Goal: Task Accomplishment & Management: Use online tool/utility

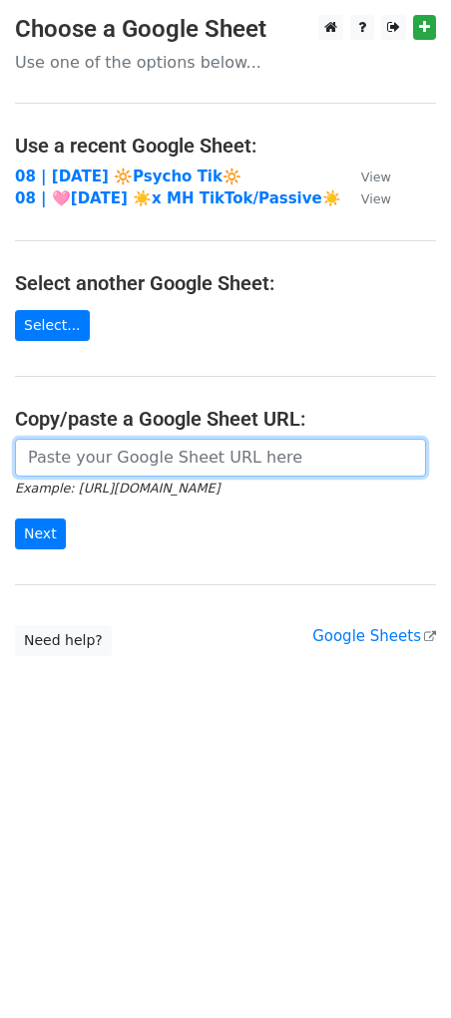
click at [112, 459] on input "url" at bounding box center [220, 458] width 411 height 38
paste input "[URL][DOMAIN_NAME]"
type input "https://docs.google.com/spreadsheets/d/1n9-rzeiRos0U2Z250CAXW3QrXlclvb3118c5XYC…"
click at [15, 519] on input "Next" at bounding box center [40, 534] width 51 height 31
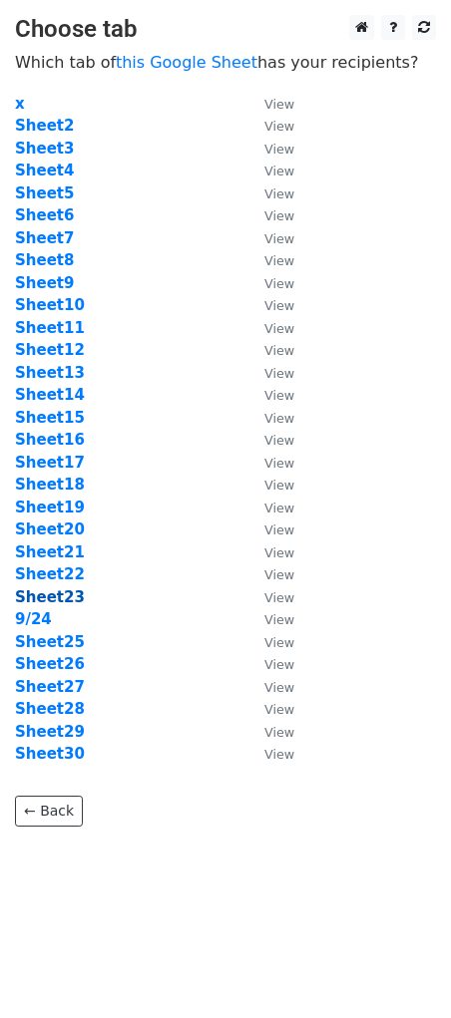
click at [44, 604] on strong "Sheet23" at bounding box center [50, 597] width 70 height 18
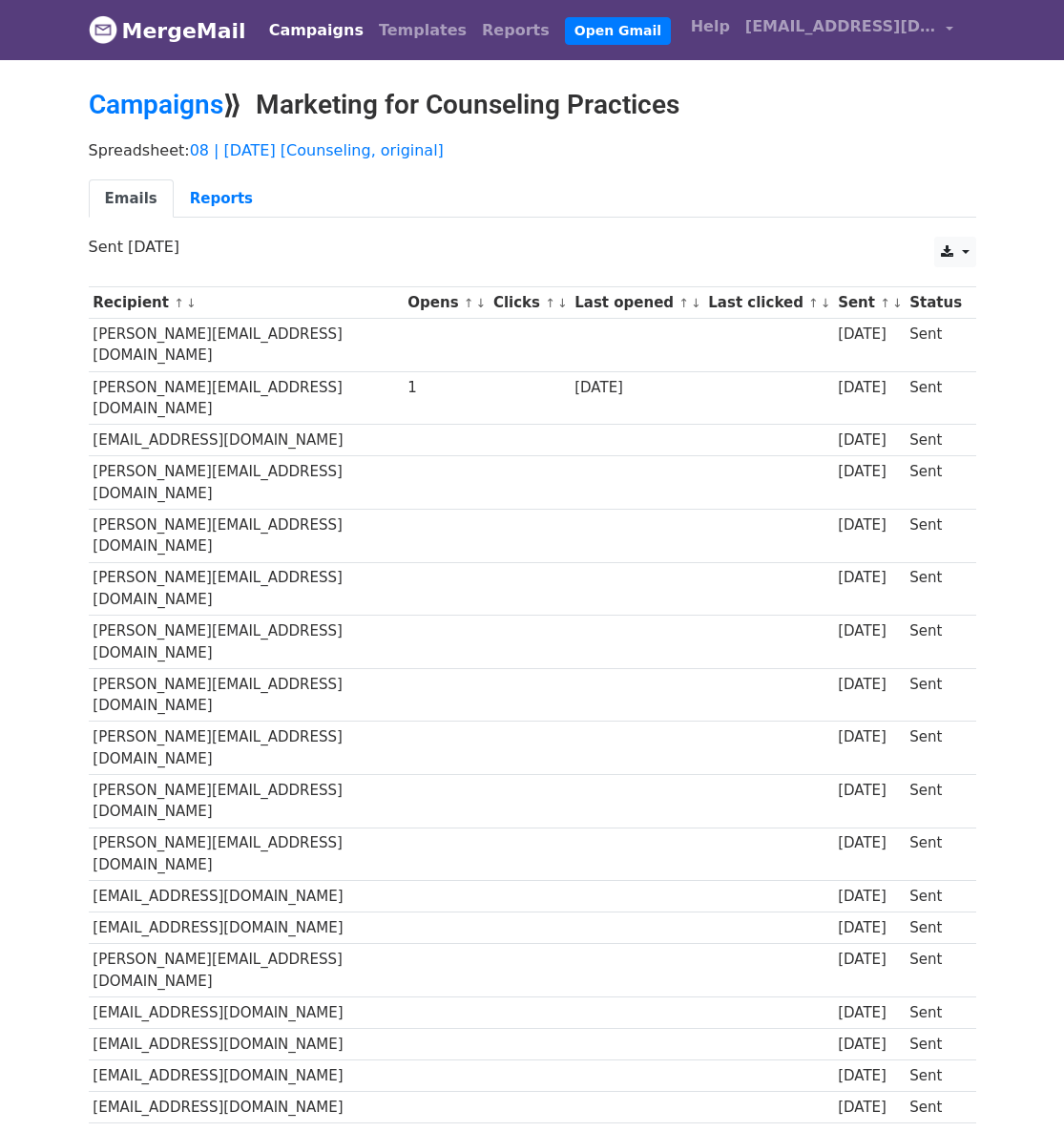
click at [306, 39] on link "Campaigns" at bounding box center [316, 31] width 110 height 38
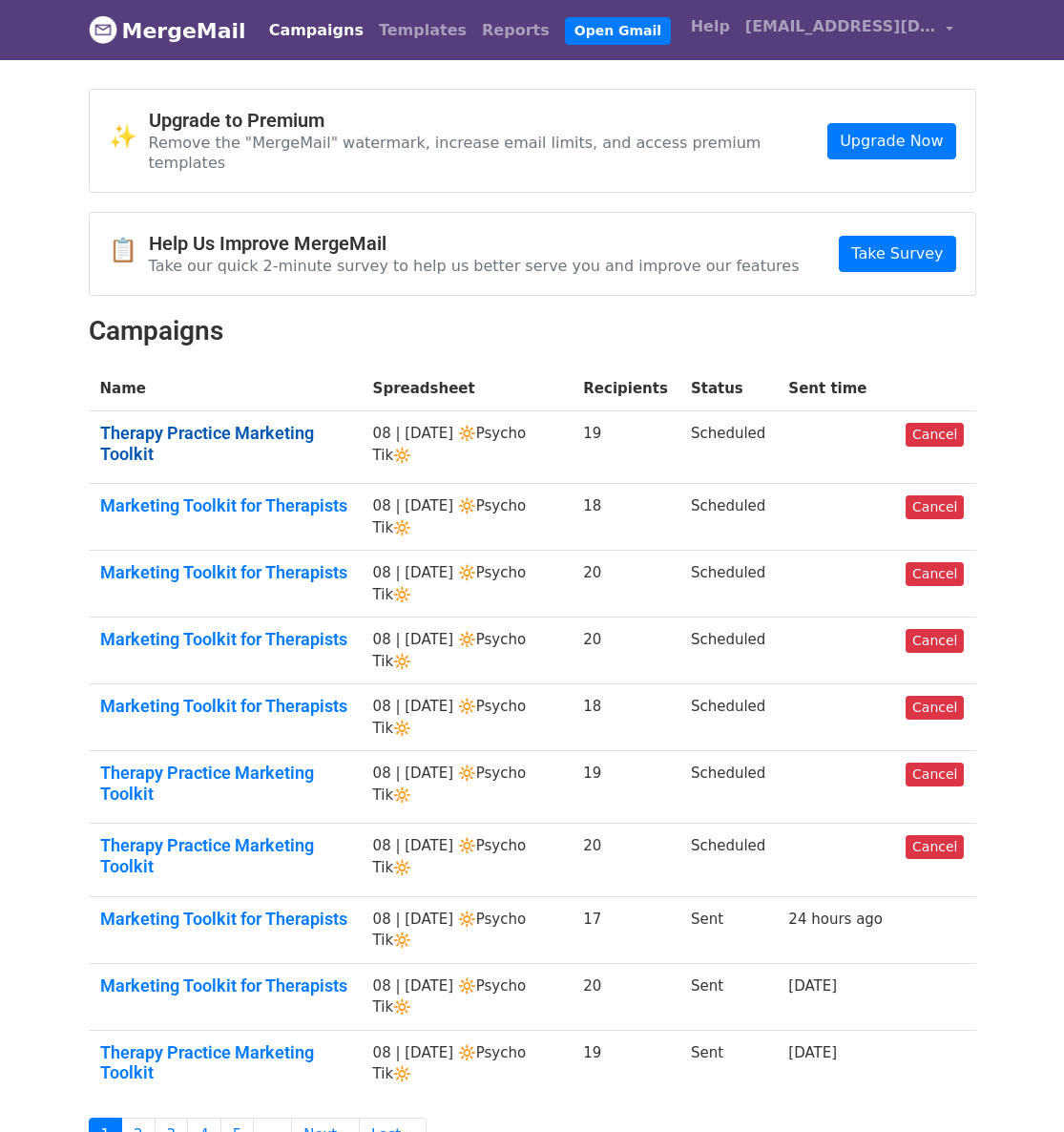
click at [260, 423] on link "Therapy Practice Marketing Toolkit" at bounding box center [225, 443] width 250 height 41
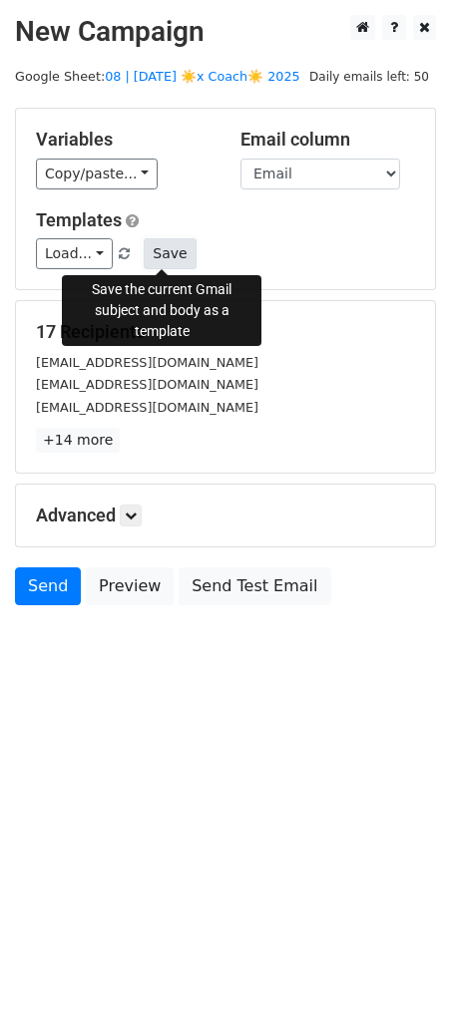
click at [173, 240] on button "Save" at bounding box center [170, 253] width 52 height 31
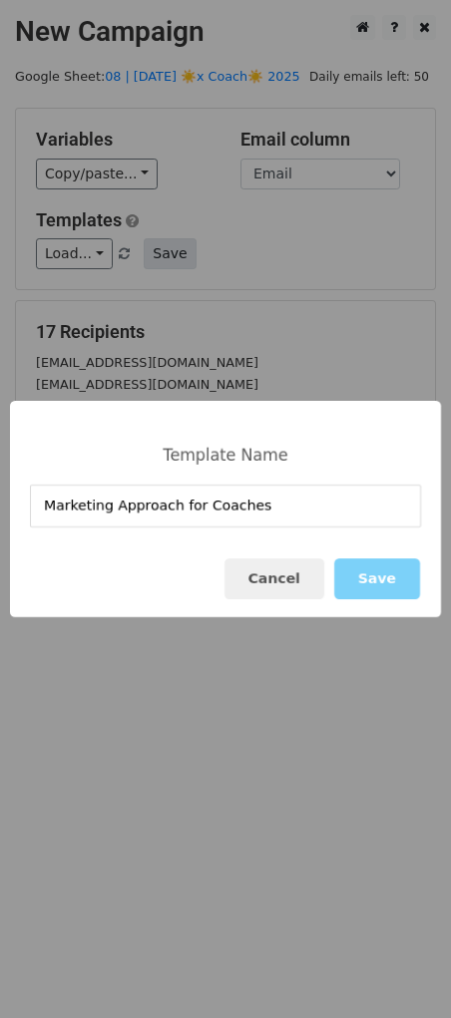
type input "Marketing Approach for Coaches"
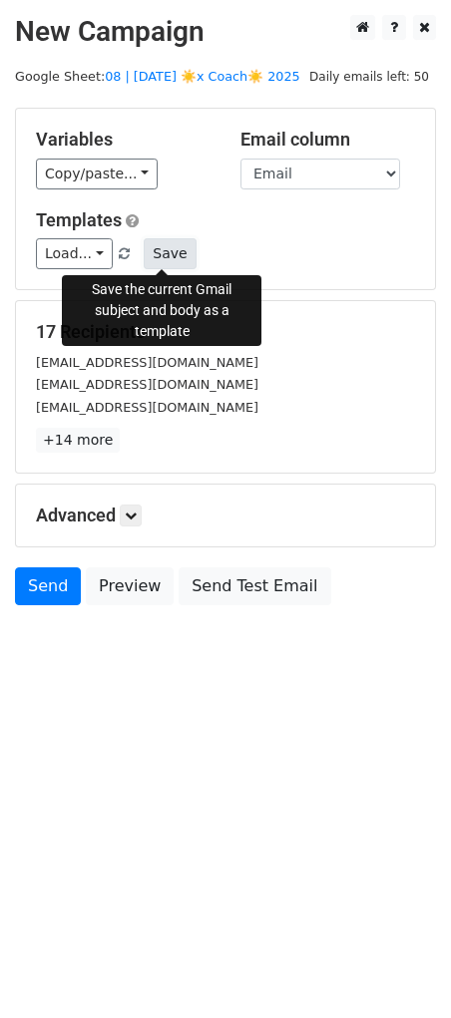
click at [158, 246] on button "Save" at bounding box center [170, 253] width 52 height 31
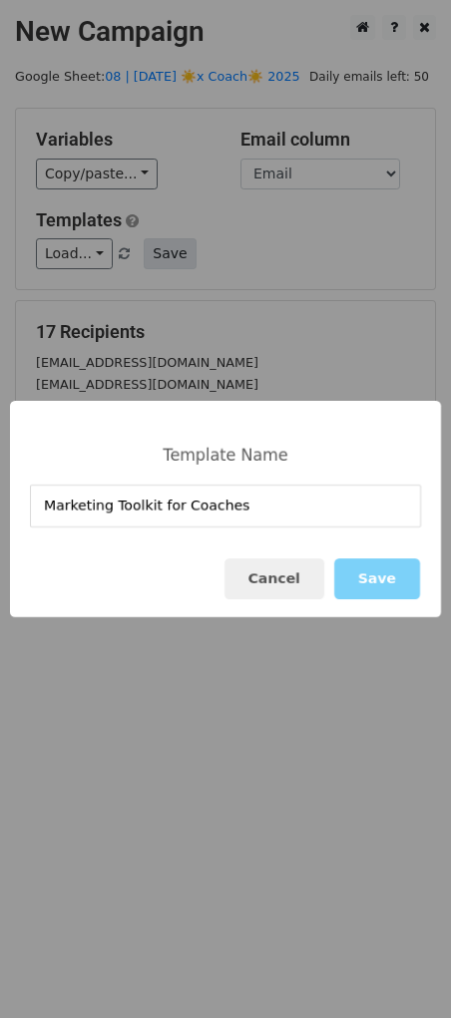
type input "Marketing Toolkit for Coaches"
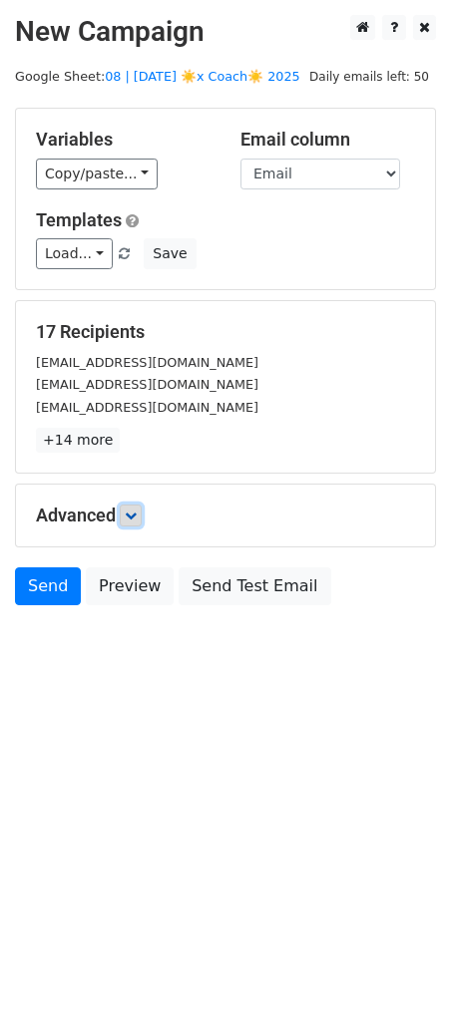
click at [137, 514] on icon at bounding box center [131, 516] width 12 height 12
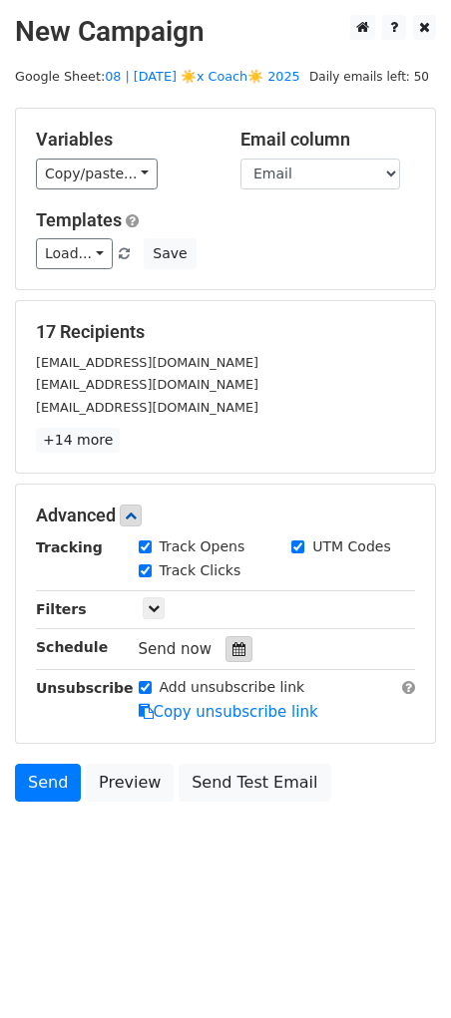
click at [231, 639] on div at bounding box center [238, 649] width 27 height 26
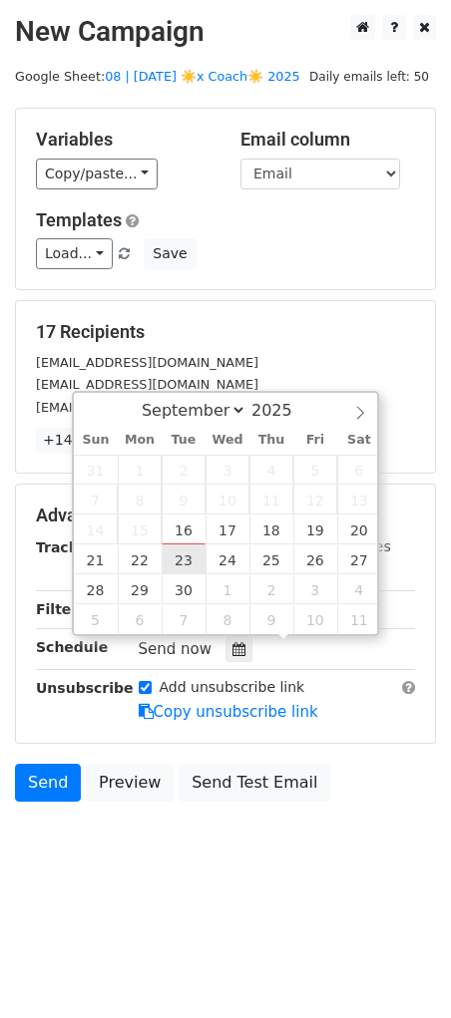
type input "[DATE] 12:00"
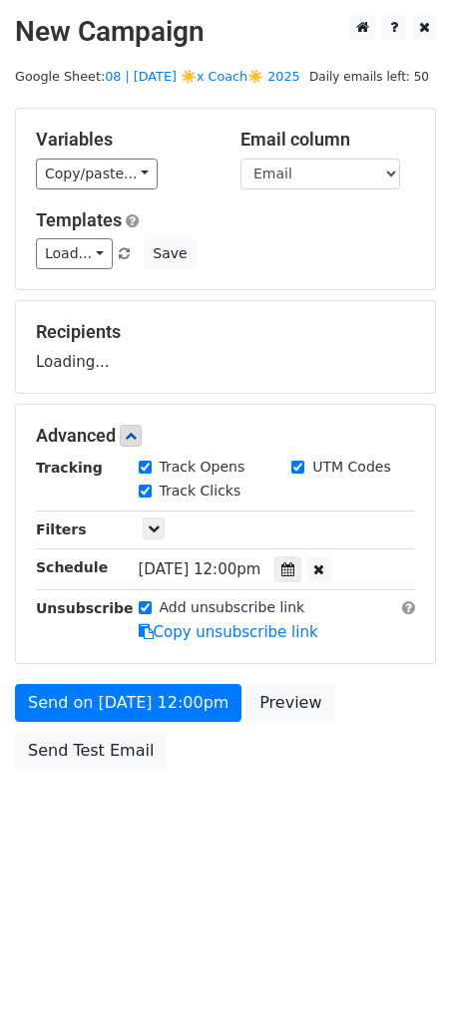
click at [158, 724] on div "Send on [DATE] 12:00pm Preview Send Test Email" at bounding box center [225, 732] width 451 height 96
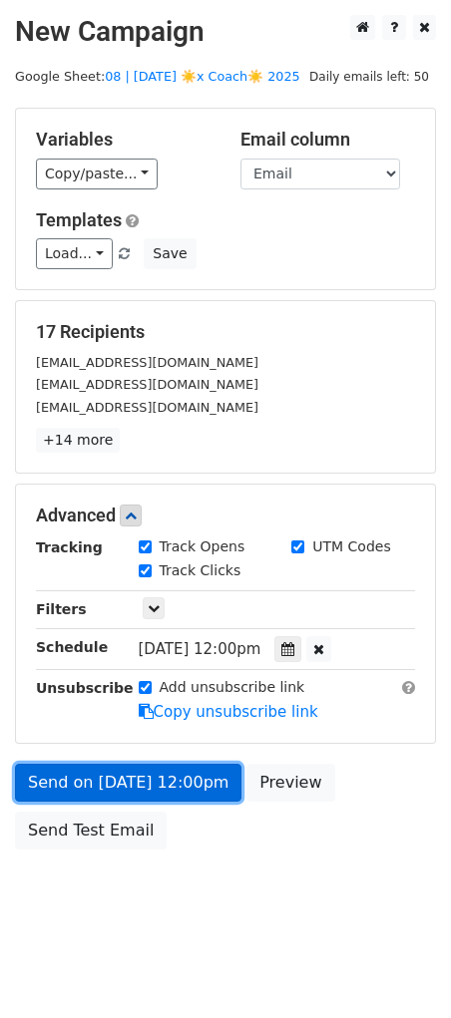
click at [121, 780] on link "Send on [DATE] 12:00pm" at bounding box center [128, 783] width 226 height 38
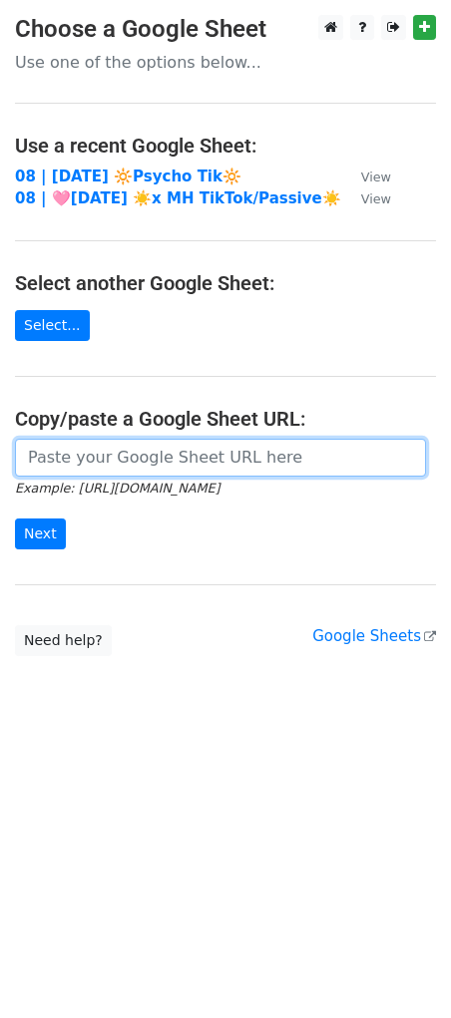
click at [195, 472] on input "url" at bounding box center [220, 458] width 411 height 38
paste input "[URL][DOMAIN_NAME]"
type input "[URL][DOMAIN_NAME]"
click at [15, 519] on input "Next" at bounding box center [40, 534] width 51 height 31
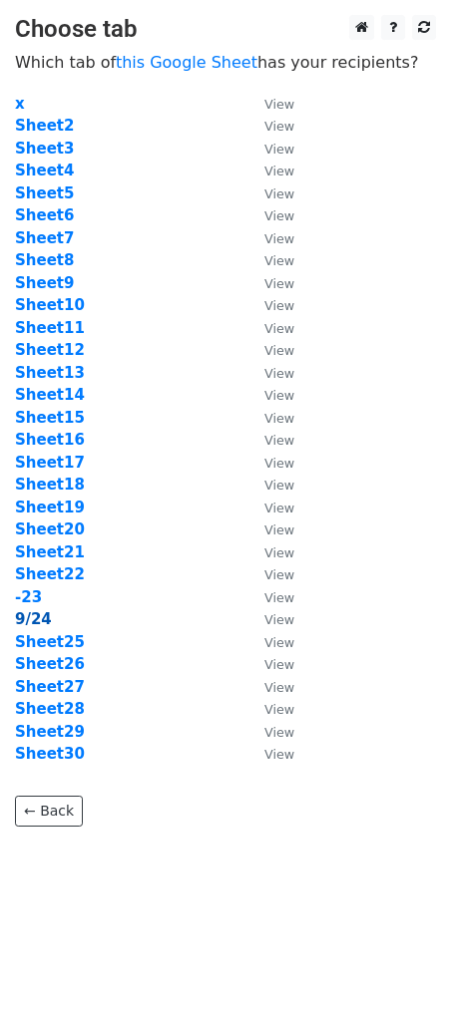
click at [36, 625] on strong "9/24" at bounding box center [33, 619] width 37 height 18
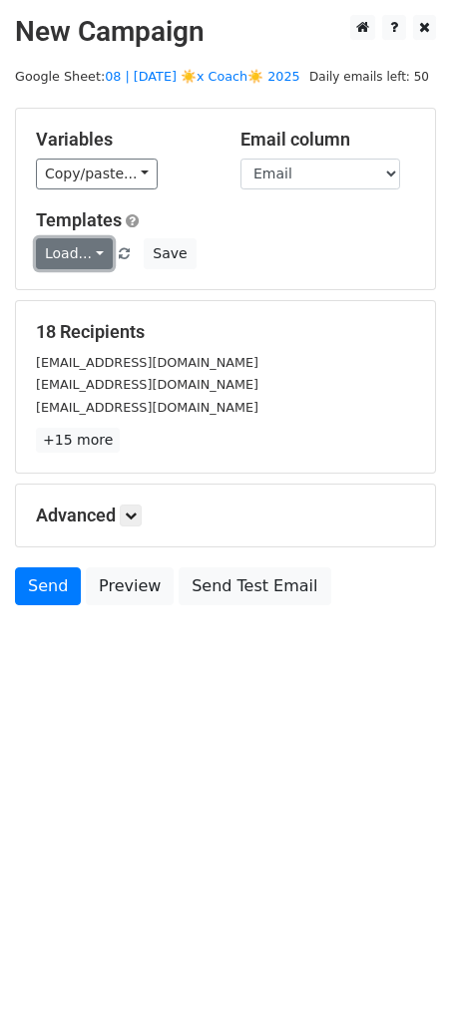
click at [61, 245] on link "Load..." at bounding box center [74, 253] width 77 height 31
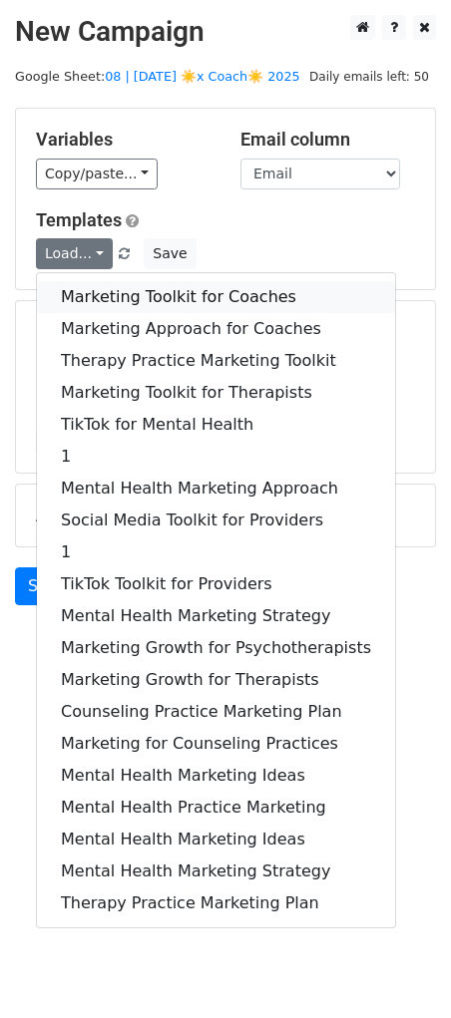
click at [144, 286] on link "Marketing Toolkit for Coaches" at bounding box center [216, 297] width 358 height 32
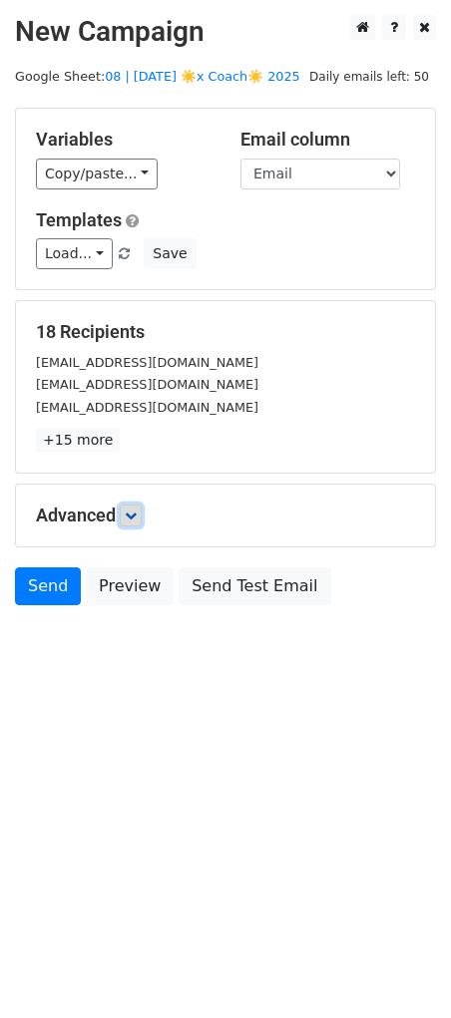
click at [142, 508] on link at bounding box center [131, 516] width 22 height 22
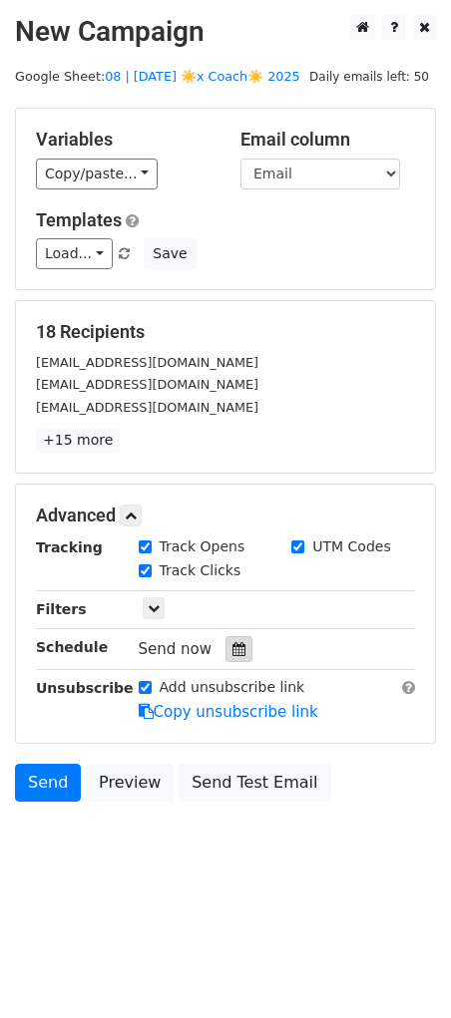
click at [232, 646] on icon at bounding box center [238, 649] width 13 height 14
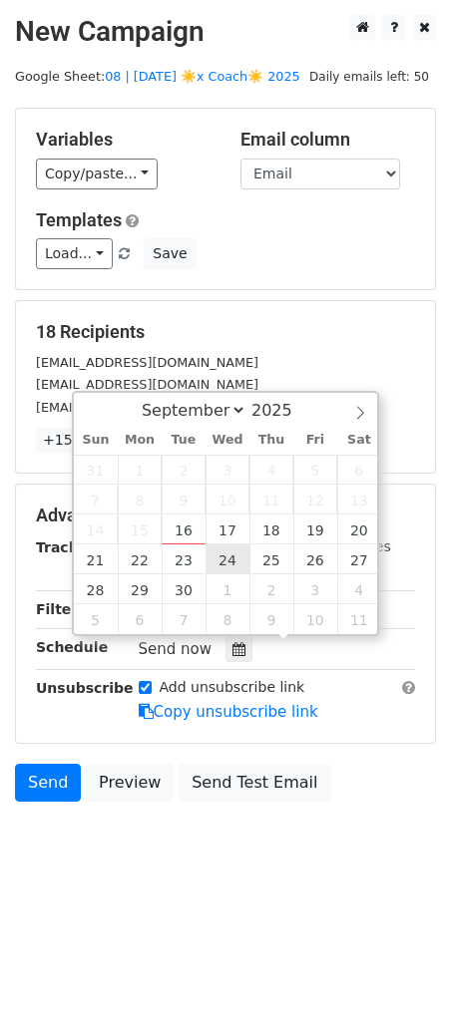
type input "2025-09-24 12:00"
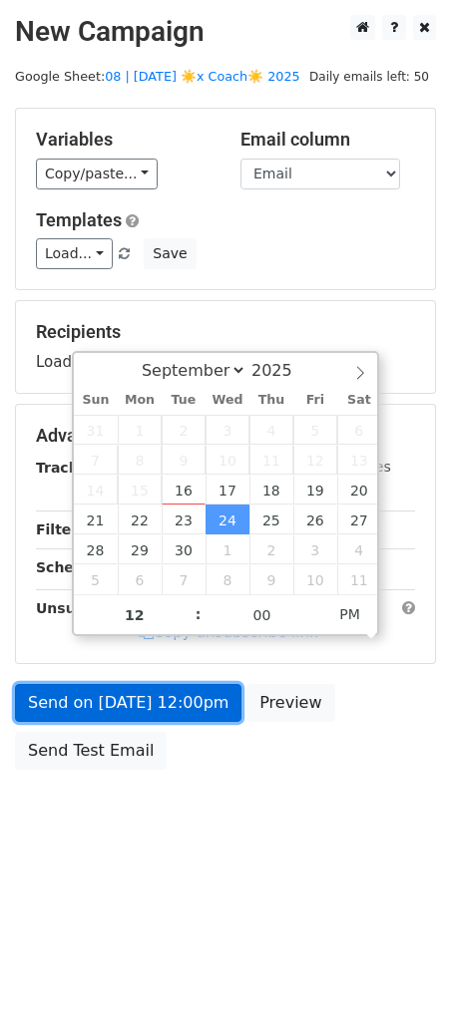
click at [177, 696] on link "Send on Sep 24 at 12:00pm" at bounding box center [128, 703] width 226 height 38
